Goal: Obtain resource: Obtain resource

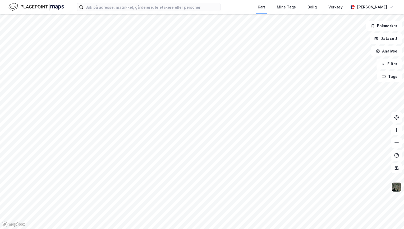
click at [96, 11] on div "Kart Mine Tags Bolig Verktøy [PERSON_NAME]" at bounding box center [202, 7] width 404 height 14
drag, startPoint x: 96, startPoint y: 11, endPoint x: 95, endPoint y: 7, distance: 4.6
click at [95, 7] on input at bounding box center [151, 7] width 137 height 8
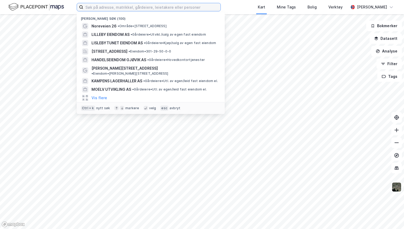
paste input "[STREET_ADDRESS]"
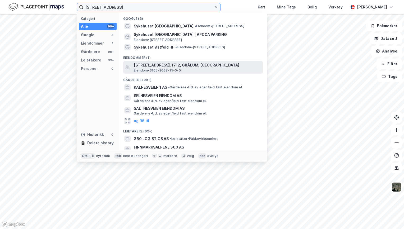
type input "[STREET_ADDRESS]"
click at [155, 66] on span "[STREET_ADDRESS], 1712, GRÅLUM, [GEOGRAPHIC_DATA]" at bounding box center [197, 65] width 127 height 6
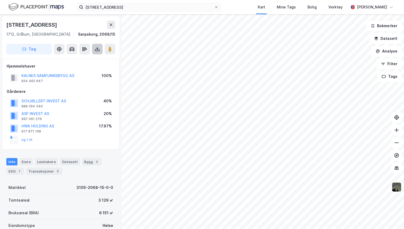
click at [99, 48] on icon at bounding box center [97, 49] width 5 height 5
click at [84, 59] on div "Last ned grunnbok" at bounding box center [71, 60] width 31 height 4
click at [38, 149] on div "Hjemmelshaver KALNES SAMFUNNSBYGG AS 924 462 647 100% Gårdeiere SCHJØLLERT INVE…" at bounding box center [60, 104] width 117 height 91
click at [0, 0] on button "og 1 til" at bounding box center [0, 0] width 0 height 0
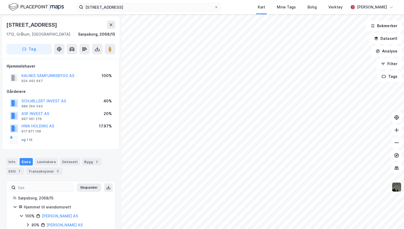
click at [0, 0] on button "og 1 til" at bounding box center [0, 0] width 0 height 0
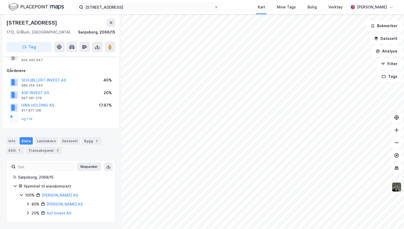
click at [24, 140] on div "Eiere" at bounding box center [26, 140] width 13 height 7
drag, startPoint x: 95, startPoint y: 196, endPoint x: 24, endPoint y: 192, distance: 71.7
click at [24, 192] on div "100% [PERSON_NAME] AS" at bounding box center [63, 195] width 89 height 6
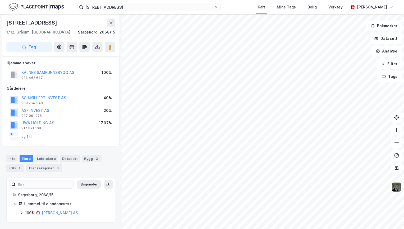
scroll to position [3, 0]
